Goal: Task Accomplishment & Management: Manage account settings

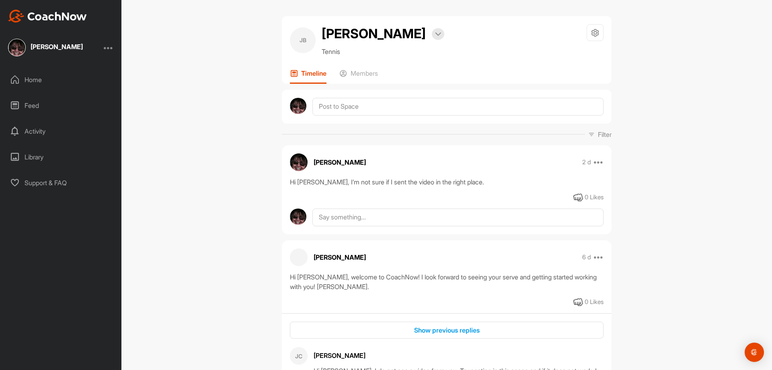
click at [219, 62] on div "JB Jennifer Bates Bookings Tennis Space Settings Your Notifications Leave Space…" at bounding box center [446, 185] width 651 height 370
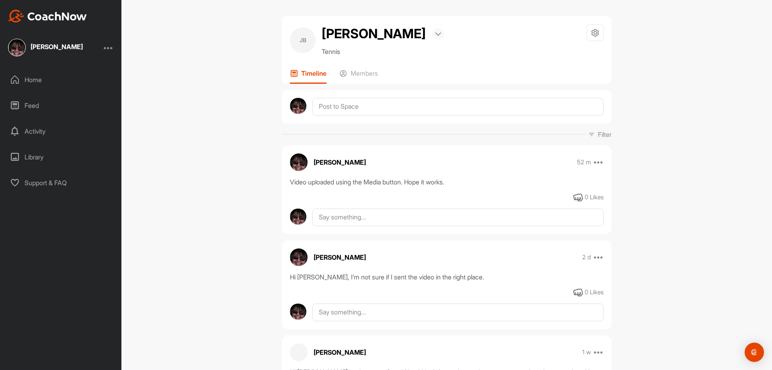
click at [435, 34] on img at bounding box center [438, 34] width 6 height 4
click at [435, 35] on img at bounding box center [438, 34] width 6 height 4
click at [592, 34] on icon at bounding box center [595, 32] width 9 height 9
click at [556, 59] on li "Space Settings" at bounding box center [572, 56] width 66 height 26
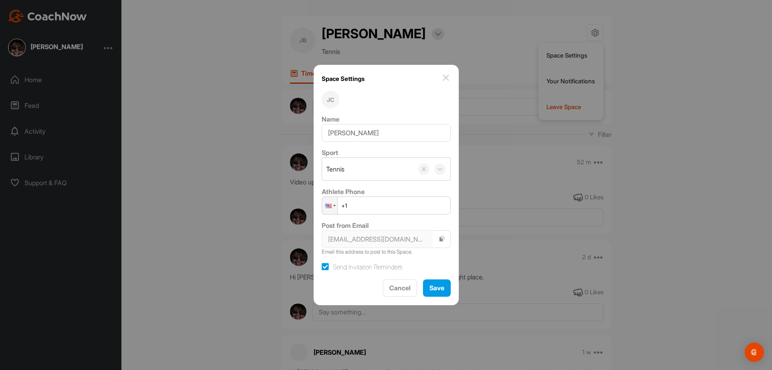
click at [374, 204] on input "+1" at bounding box center [386, 205] width 129 height 18
type input "+1 787 367 755 0"
click at [439, 240] on icon "button" at bounding box center [442, 238] width 6 height 6
click at [434, 290] on span "Save" at bounding box center [437, 288] width 15 height 8
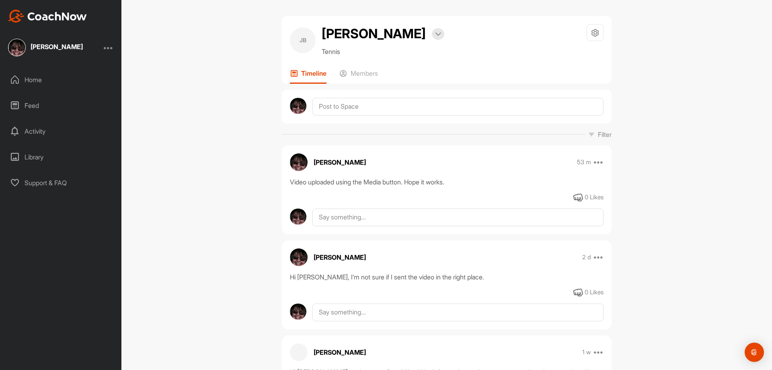
click at [109, 49] on div at bounding box center [109, 48] width 10 height 10
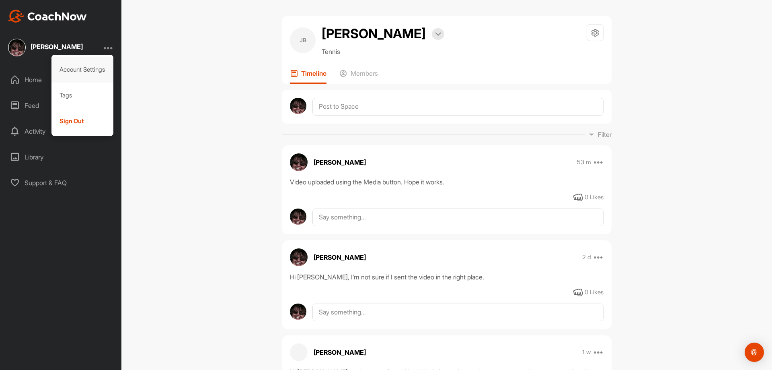
click at [81, 71] on div "Account Settings" at bounding box center [82, 70] width 62 height 26
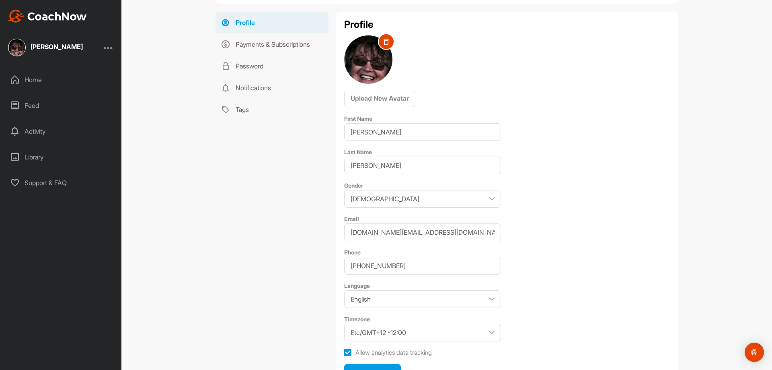
scroll to position [67, 0]
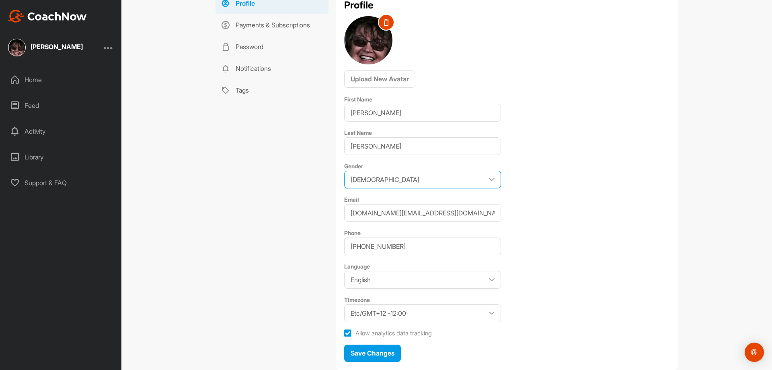
click at [395, 183] on select "Male Female" at bounding box center [422, 180] width 157 height 18
select select "Female"
click at [344, 171] on select "Male Female" at bounding box center [422, 180] width 157 height 18
click at [202, 189] on div "Settings Profile Payments & Subscriptions Password Notifications Tags Profile P…" at bounding box center [446, 185] width 651 height 370
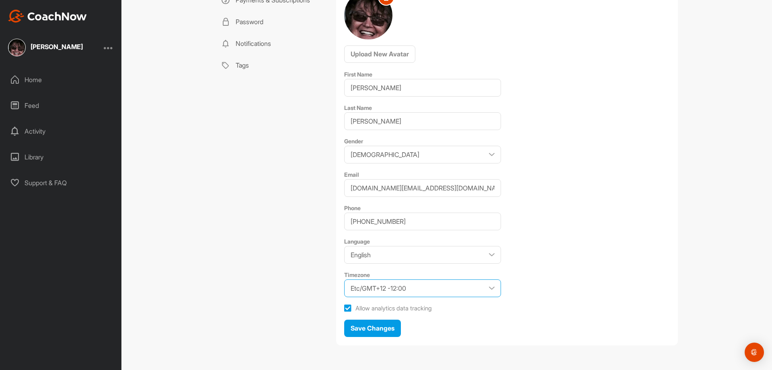
click at [475, 289] on select "Etc/GMT+12 -12:00 Etc/GMT+11 -11:00 Pacific/Midway -11:00 Pacific/Niue -11:00 P…" at bounding box center [422, 288] width 157 height 18
select select "Atlantic/Canary +01:00"
click at [344, 279] on select "Etc/GMT+12 -12:00 Etc/GMT+11 -11:00 Pacific/Midway -11:00 Pacific/Niue -11:00 P…" at bounding box center [422, 288] width 157 height 18
click at [356, 331] on span "Save Changes" at bounding box center [373, 328] width 44 height 8
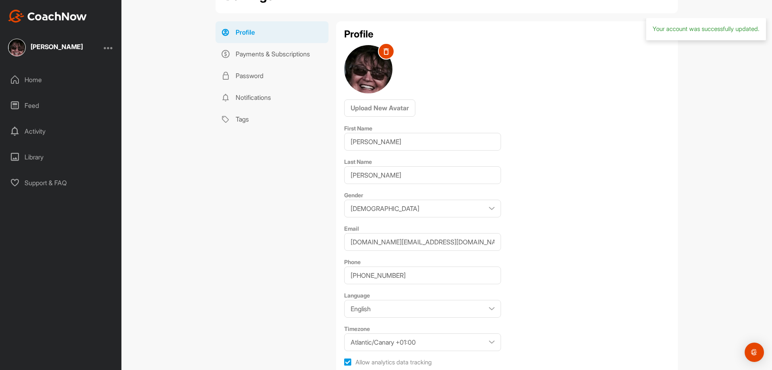
scroll to position [0, 0]
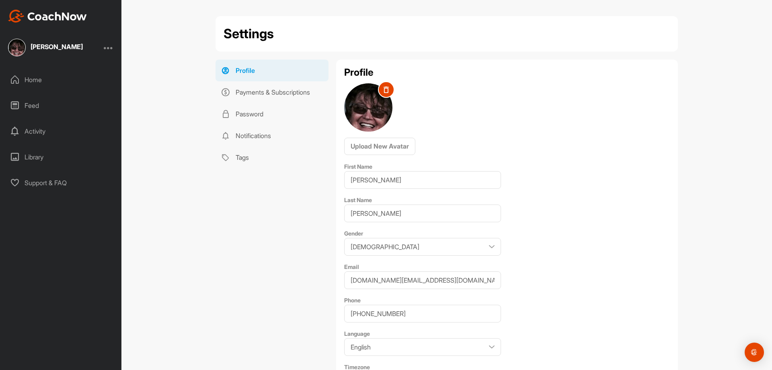
click at [30, 132] on div "Activity" at bounding box center [60, 131] width 113 height 20
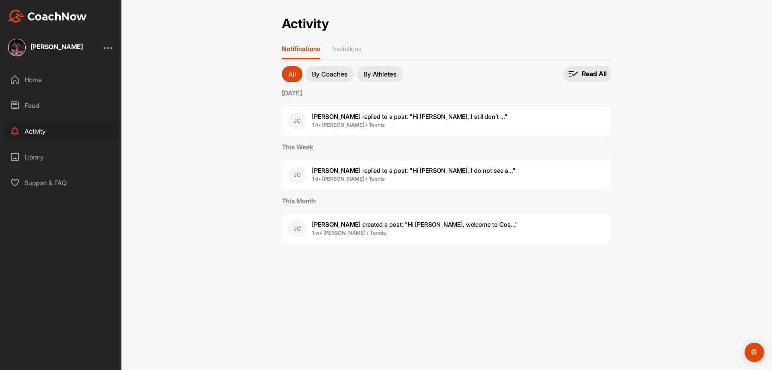
click at [389, 75] on p "By Athletes" at bounding box center [380, 74] width 33 height 6
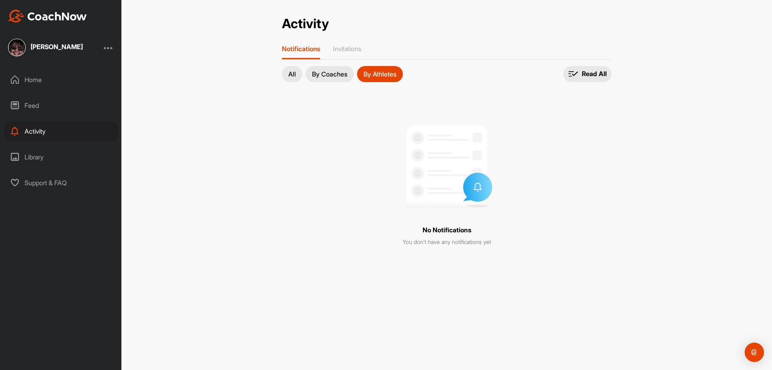
click at [326, 75] on p "By Coaches" at bounding box center [329, 74] width 35 height 6
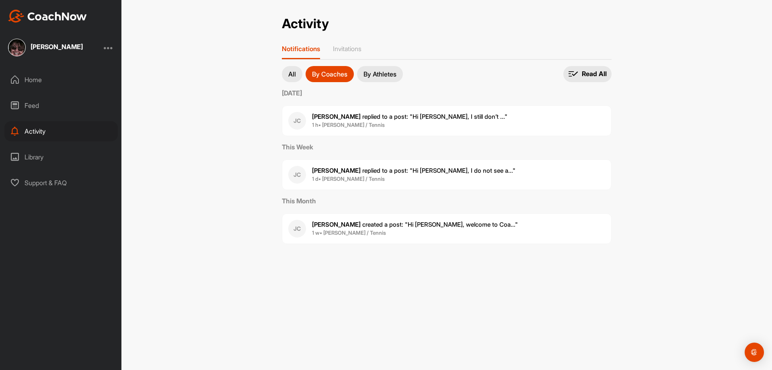
click at [292, 73] on p "All" at bounding box center [292, 74] width 8 height 6
click at [597, 72] on p "Read All" at bounding box center [594, 74] width 25 height 8
click at [37, 156] on div "Library" at bounding box center [60, 157] width 113 height 20
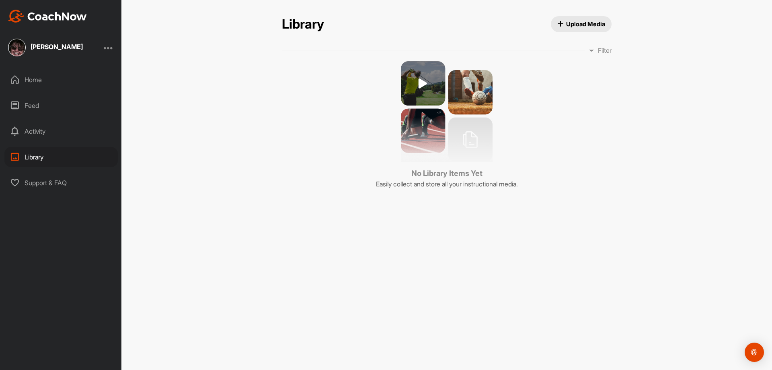
click at [593, 25] on span "Upload Media" at bounding box center [582, 24] width 48 height 8
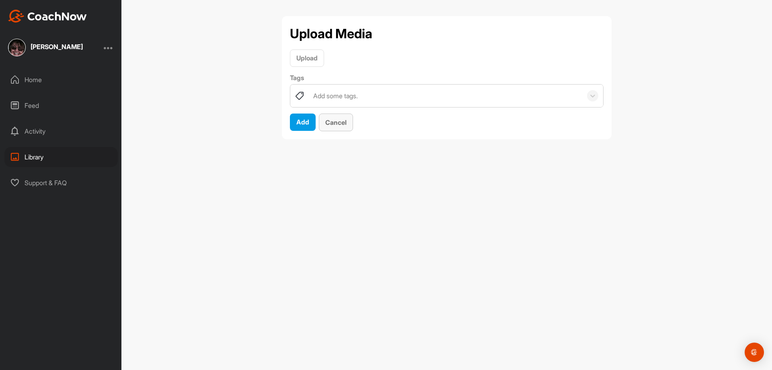
click at [342, 127] on div "Cancel" at bounding box center [335, 122] width 21 height 10
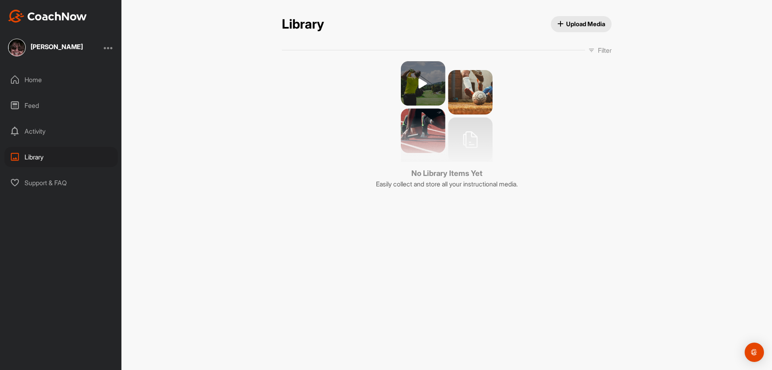
click at [35, 80] on div "Home" at bounding box center [60, 80] width 113 height 20
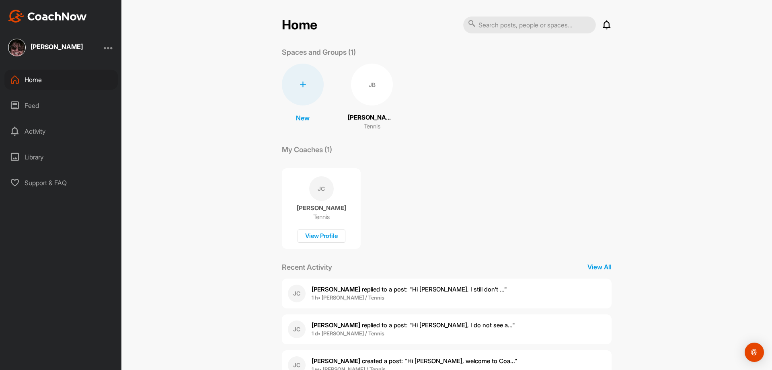
click at [31, 107] on div "Feed" at bounding box center [60, 105] width 113 height 20
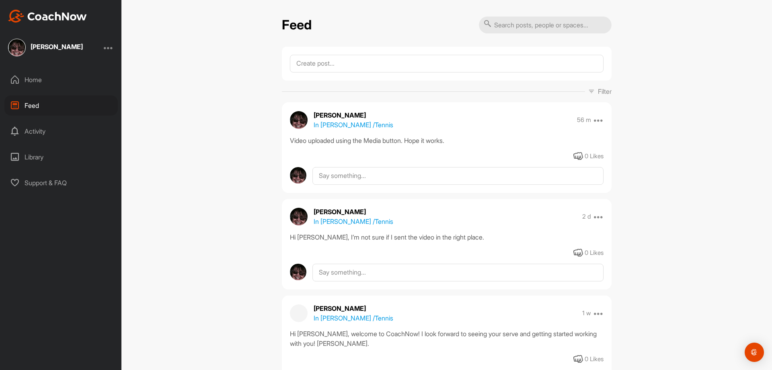
click at [33, 133] on div "Activity" at bounding box center [60, 131] width 113 height 20
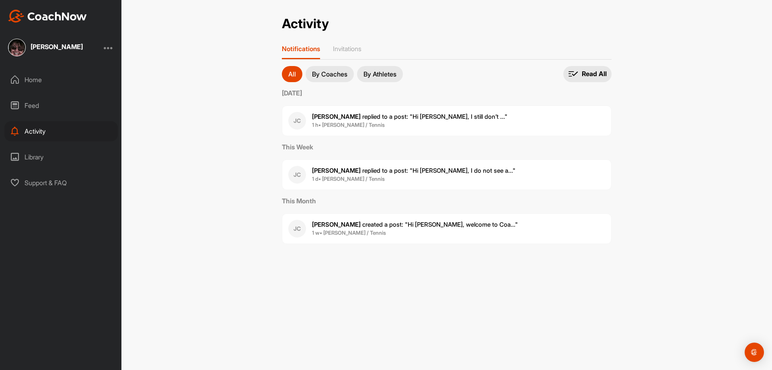
click at [33, 158] on div "Library" at bounding box center [60, 157] width 113 height 20
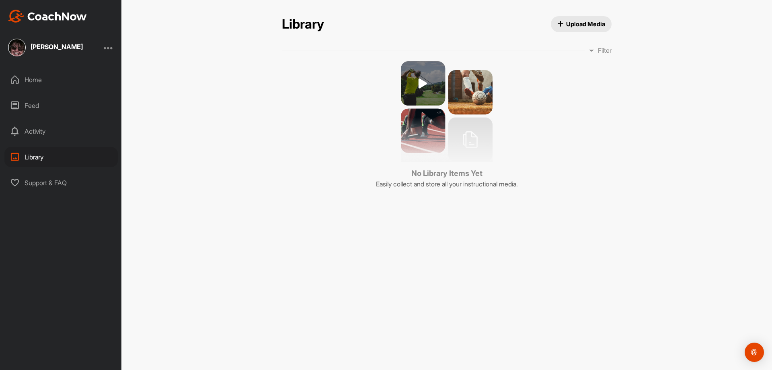
click at [41, 183] on div "Support & FAQ" at bounding box center [60, 183] width 113 height 20
